Goal: Task Accomplishment & Management: Manage account settings

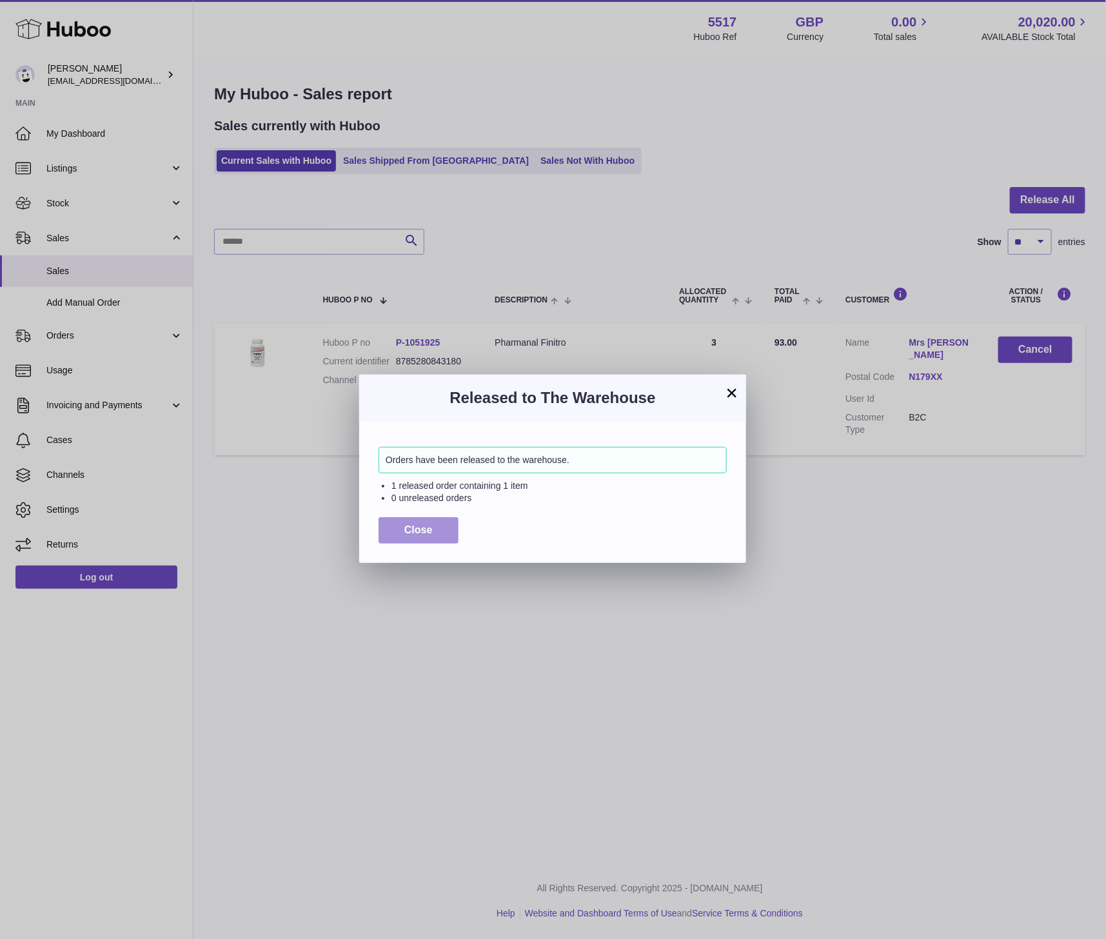
click at [408, 530] on span "Close" at bounding box center [418, 529] width 28 height 11
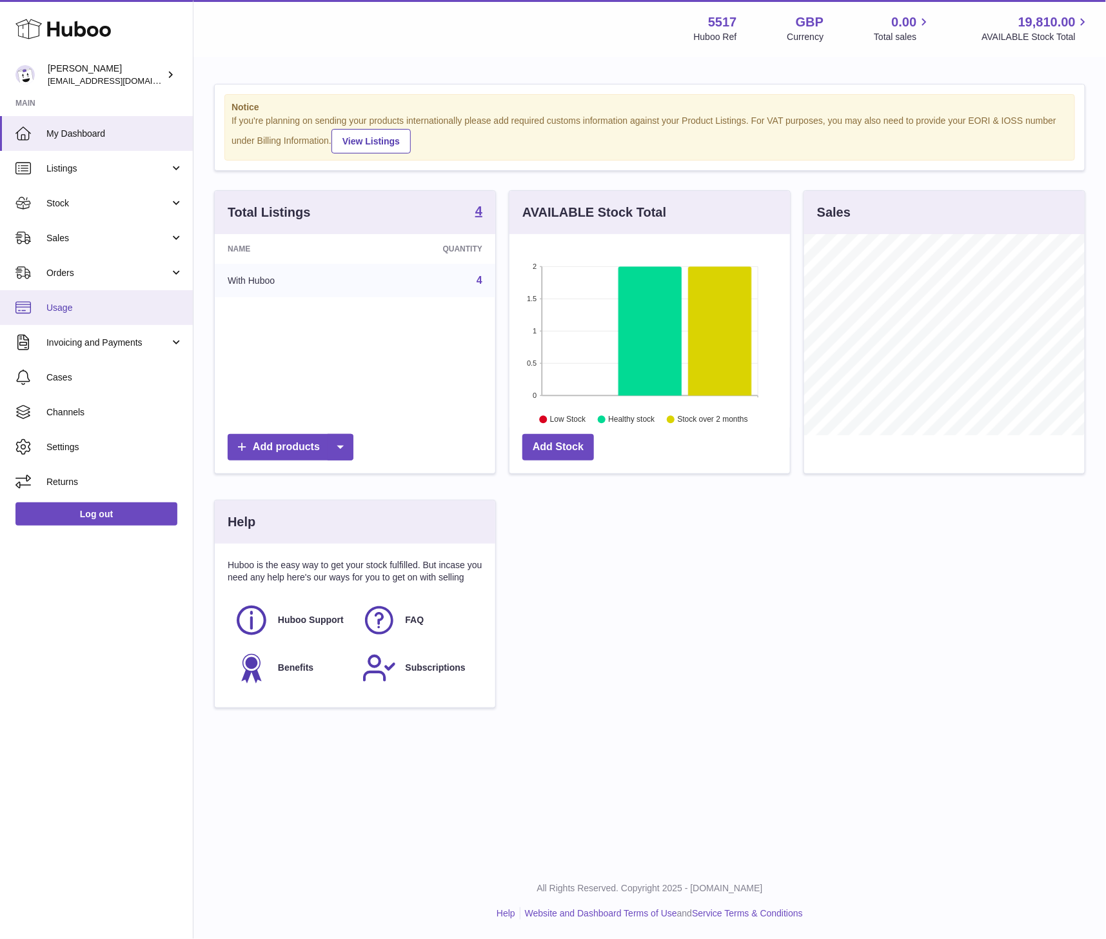
scroll to position [201, 281]
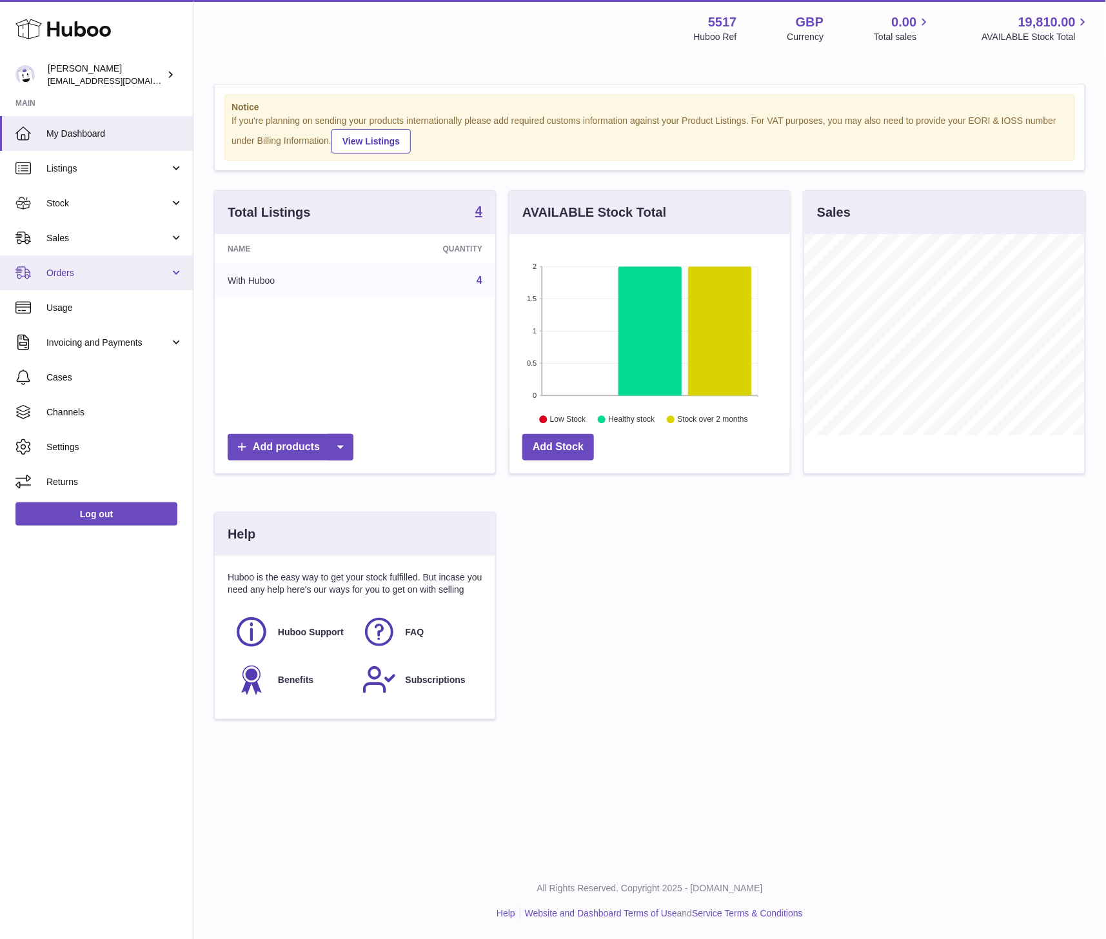
click at [110, 271] on span "Orders" at bounding box center [107, 273] width 123 height 12
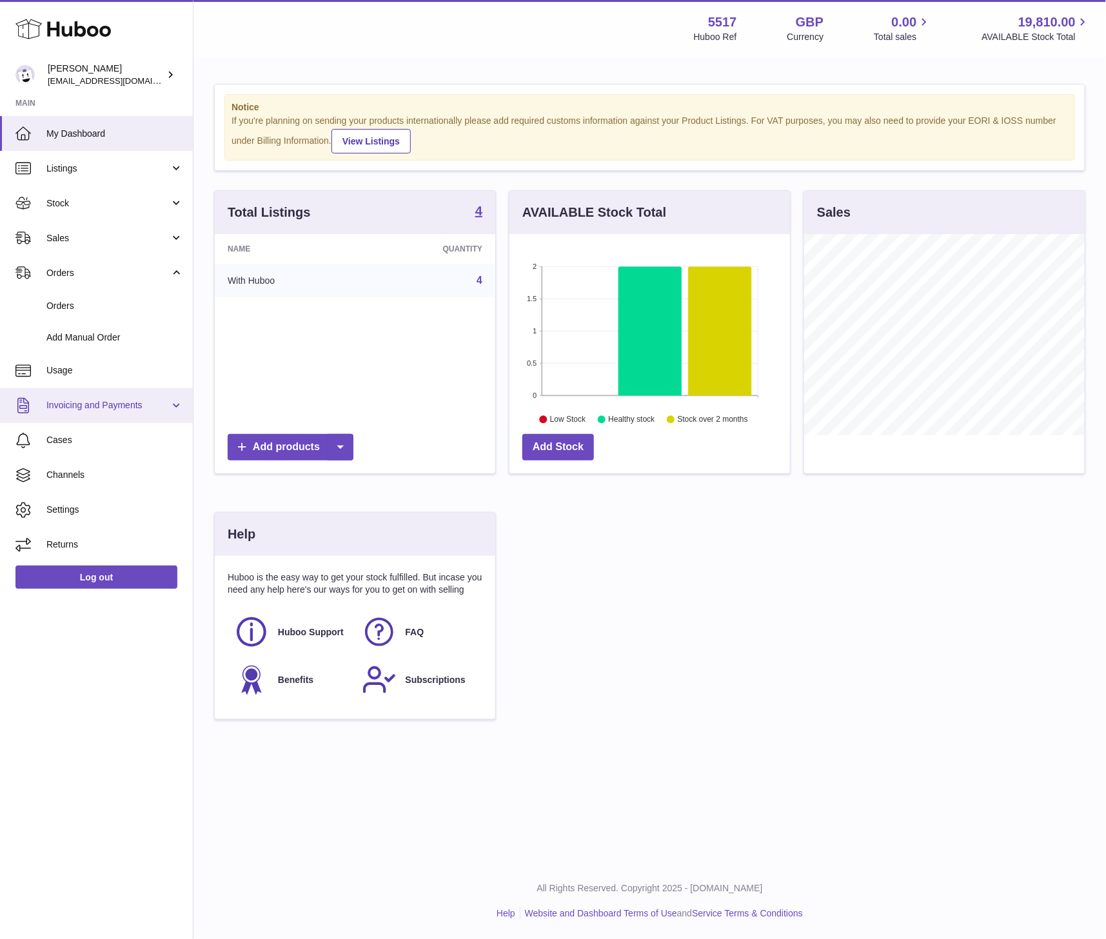
click at [119, 408] on span "Invoicing and Payments" at bounding box center [107, 405] width 123 height 12
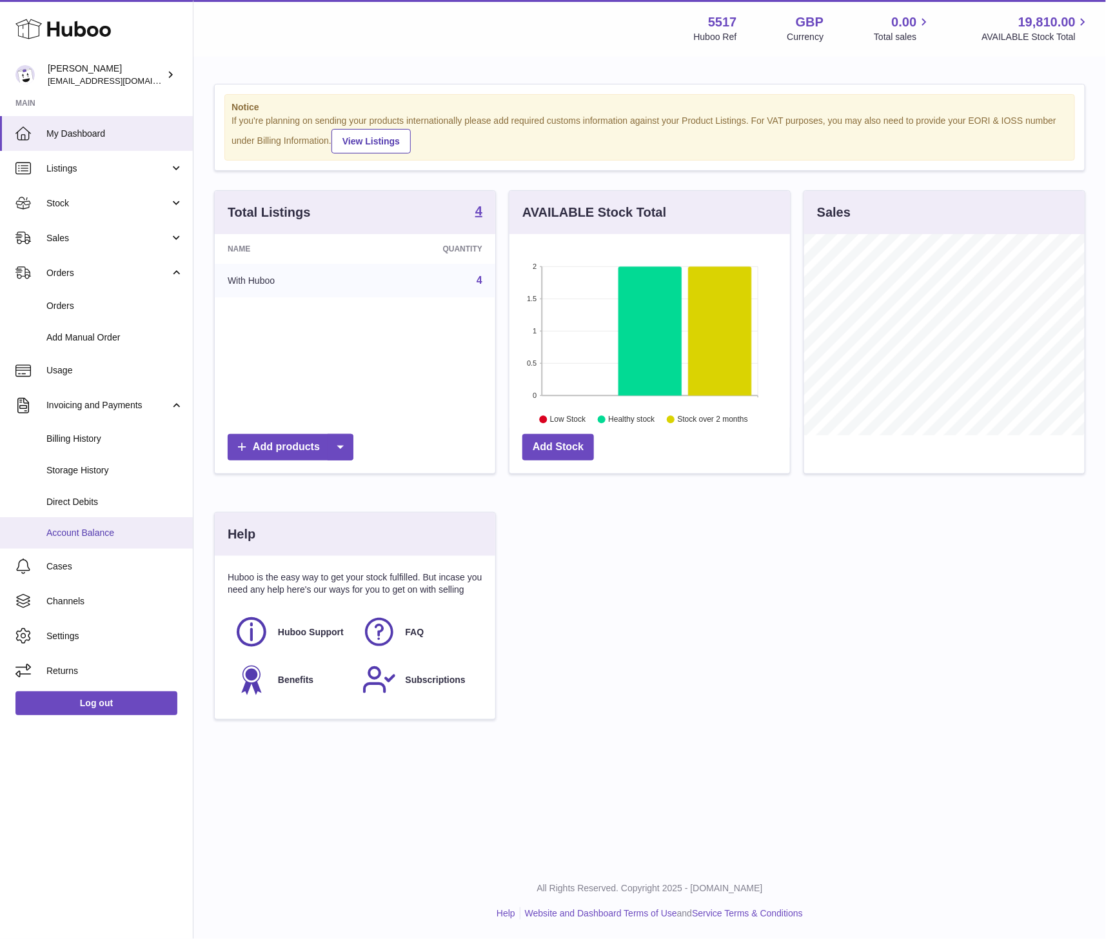
click at [101, 539] on link "Account Balance" at bounding box center [96, 533] width 193 height 32
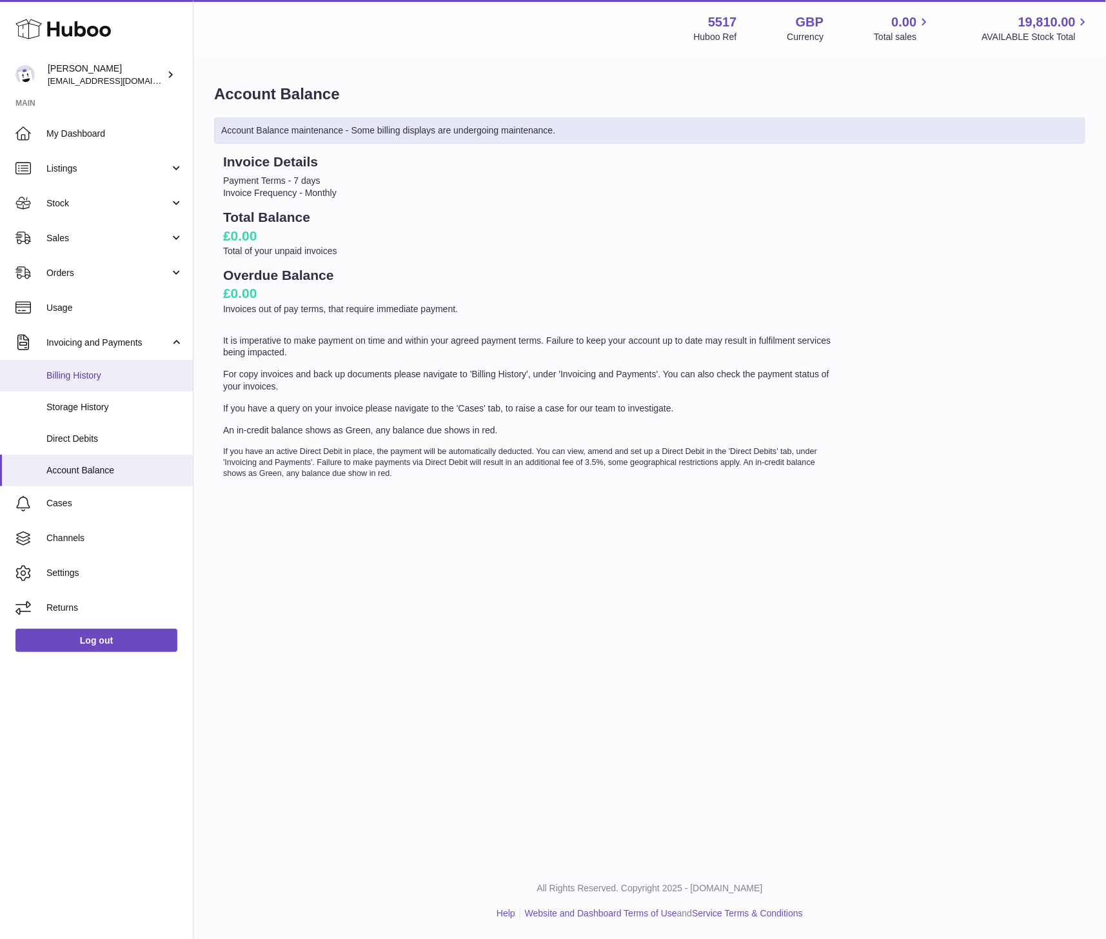
click at [97, 364] on link "Billing History" at bounding box center [96, 376] width 193 height 32
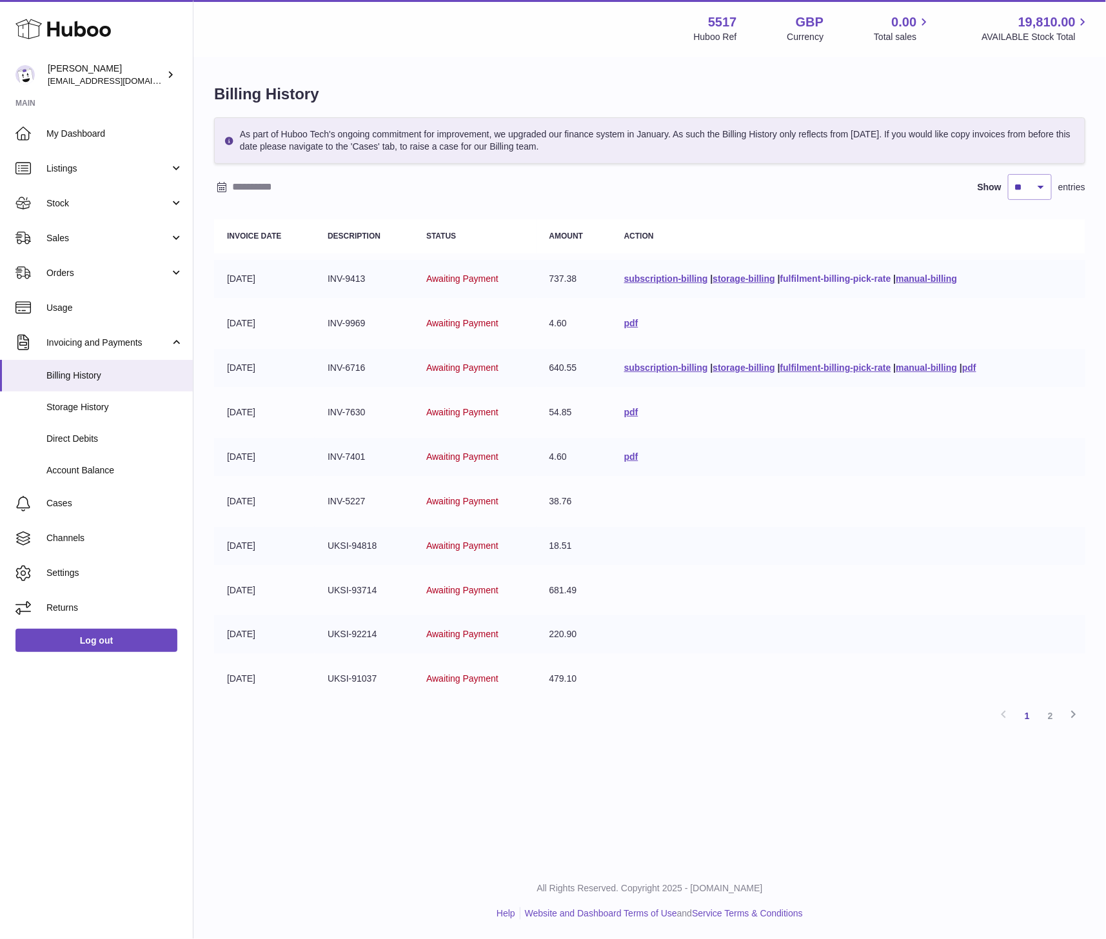
click at [811, 281] on link "fulfilment-billing-pick-rate" at bounding box center [835, 278] width 111 height 10
click at [78, 240] on span "Sales" at bounding box center [107, 238] width 123 height 12
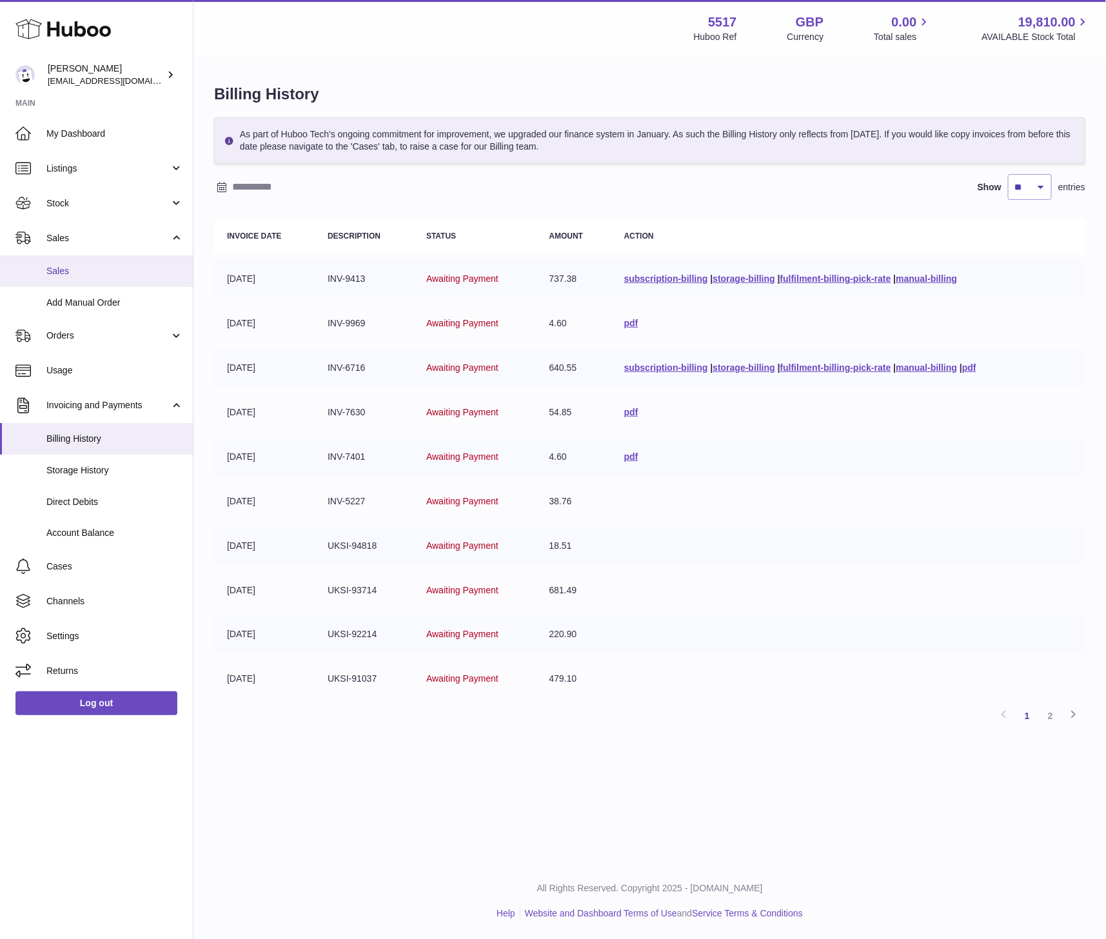
click at [72, 267] on span "Sales" at bounding box center [114, 271] width 137 height 12
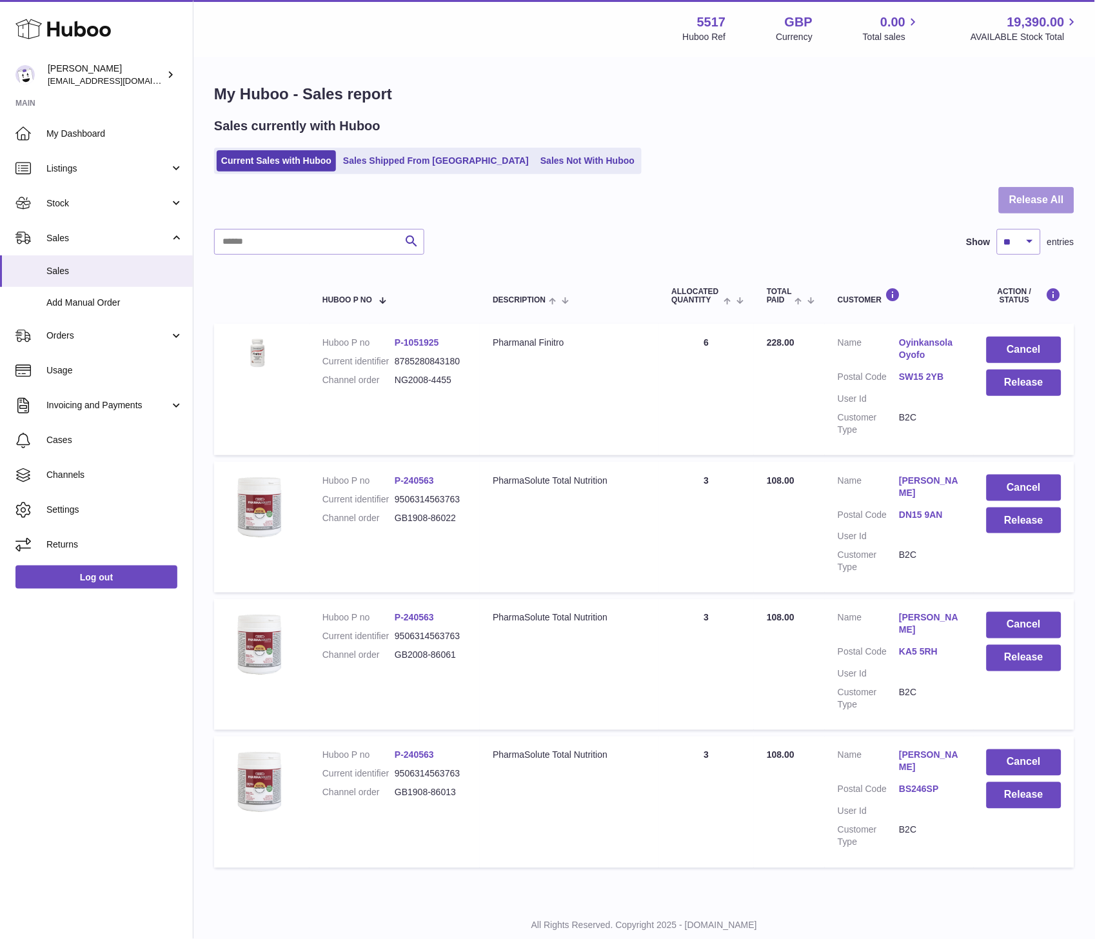
click at [1023, 195] on button "Release All" at bounding box center [1036, 200] width 75 height 26
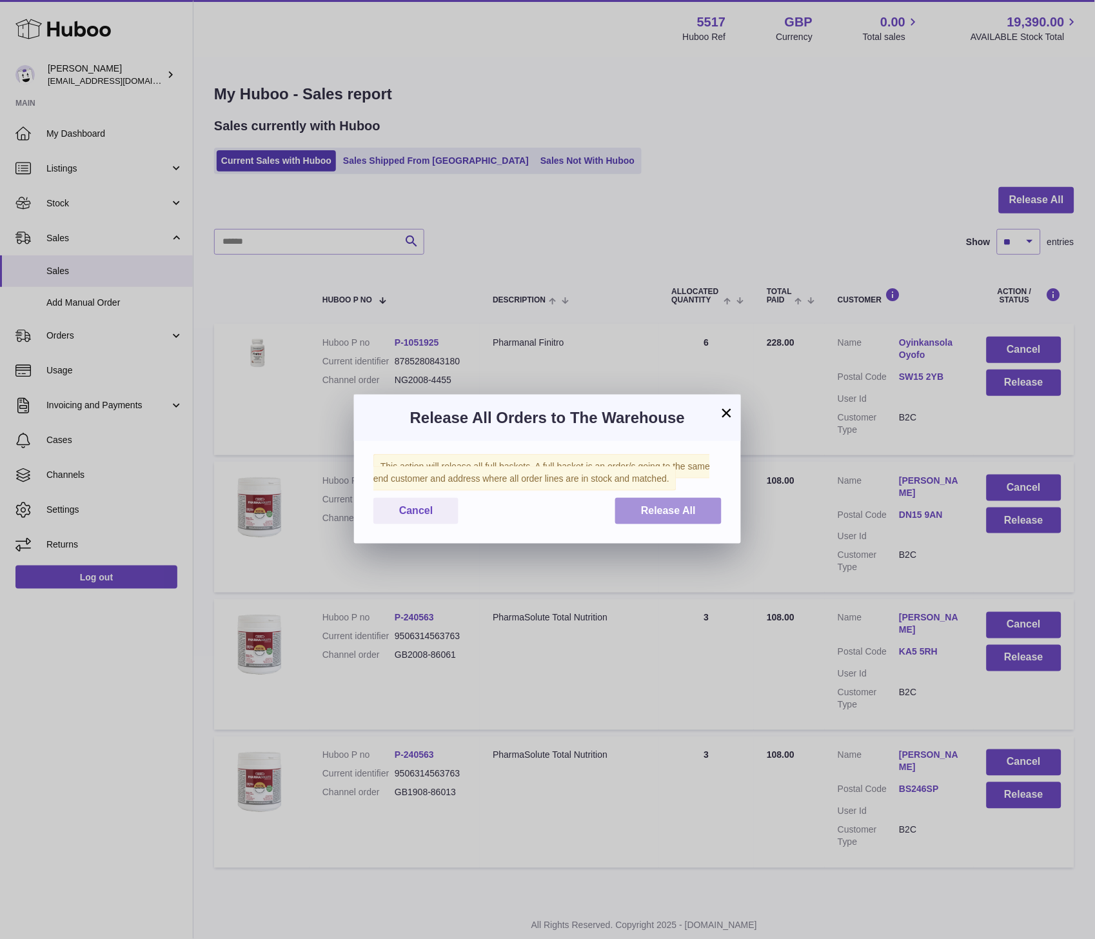
click at [680, 510] on span "Release All" at bounding box center [668, 510] width 55 height 11
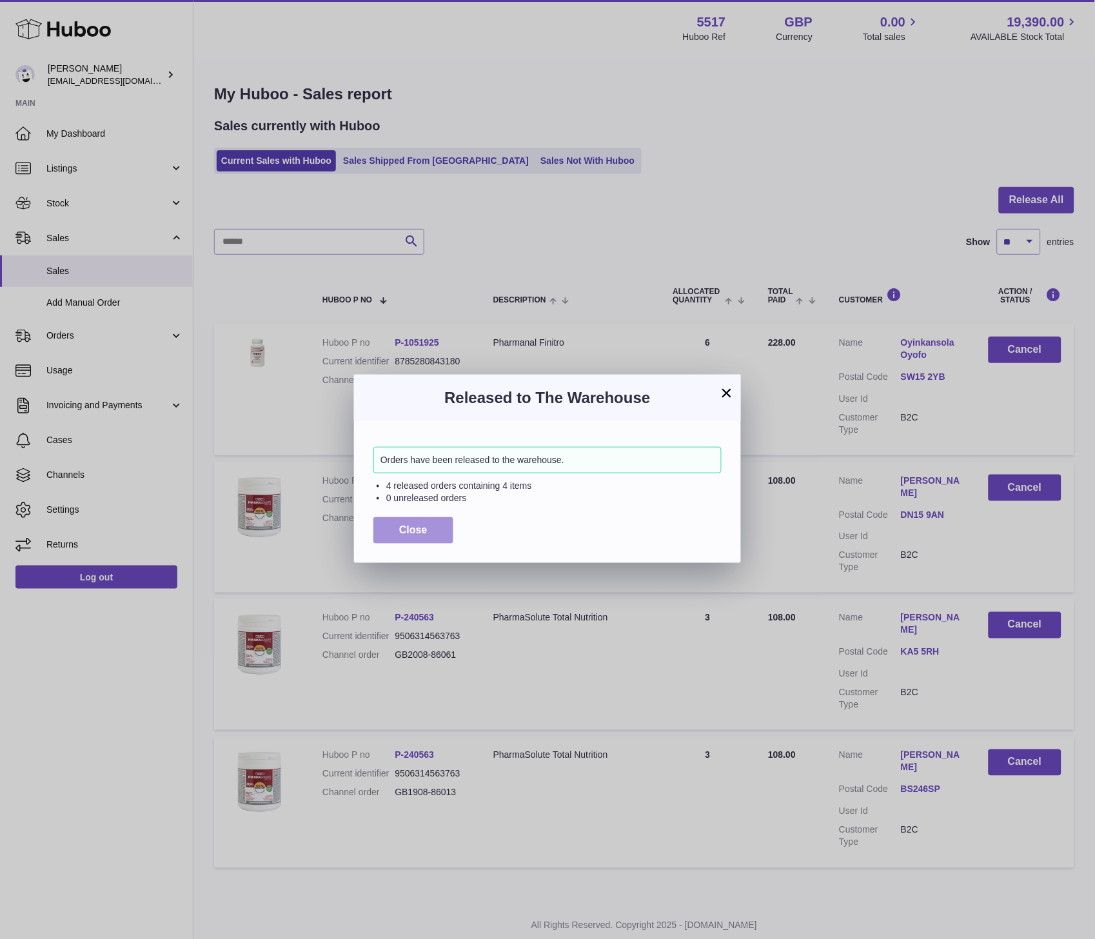
click at [403, 533] on span "Close" at bounding box center [413, 529] width 28 height 11
